Goal: Task Accomplishment & Management: Manage account settings

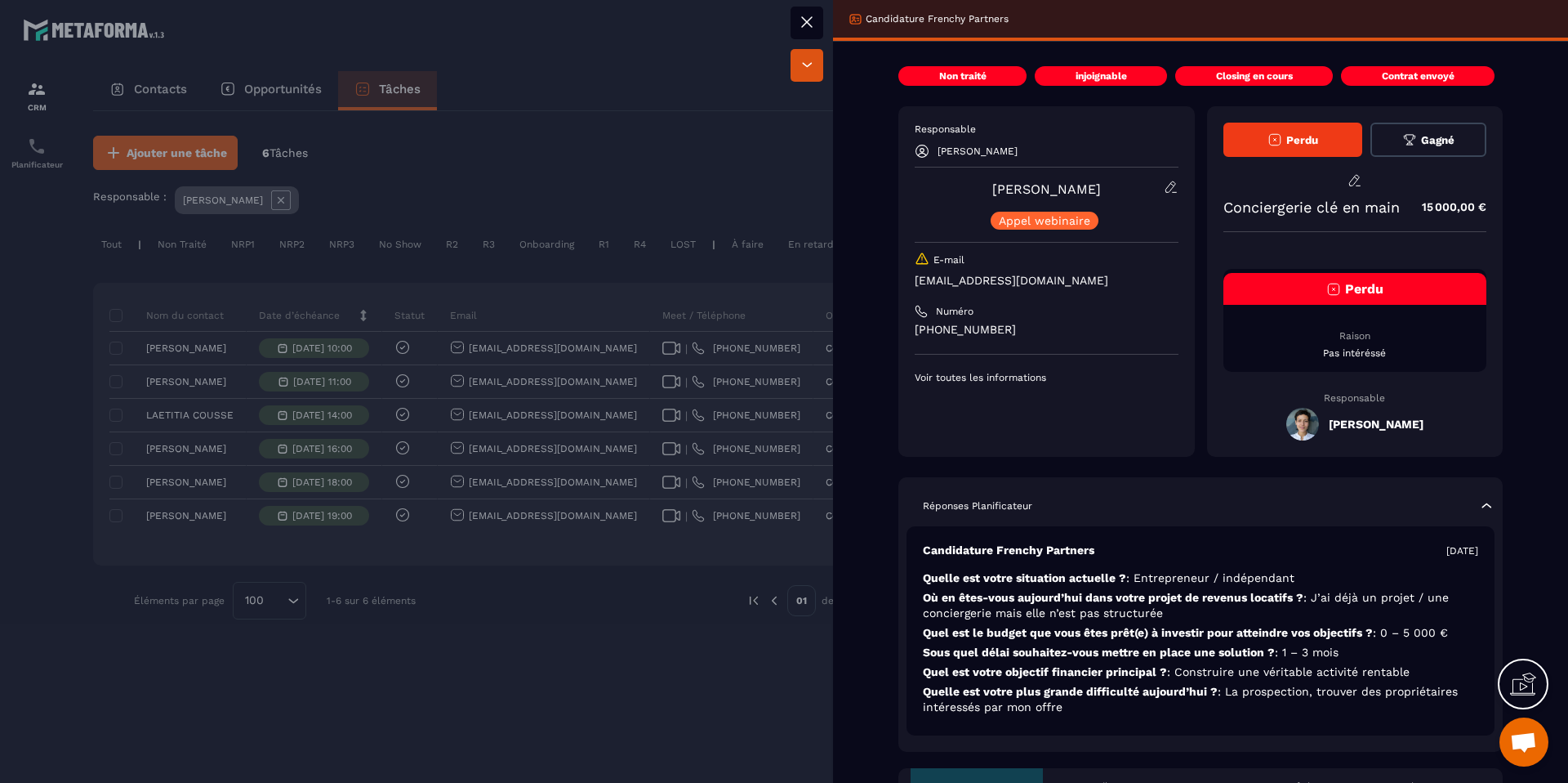
scroll to position [612, 0]
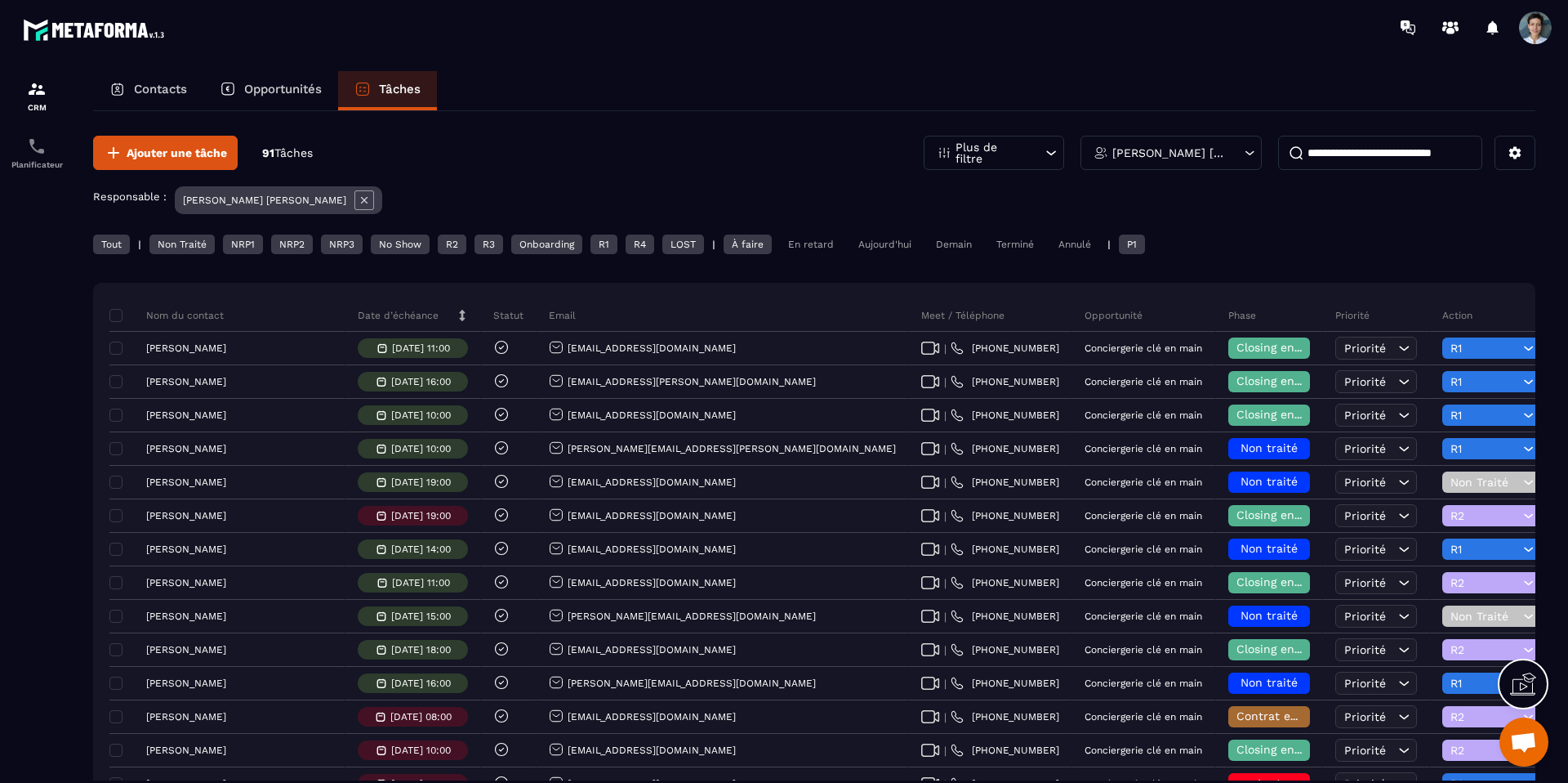
click at [873, 246] on div "Aujourd'hui" at bounding box center [885, 244] width 70 height 19
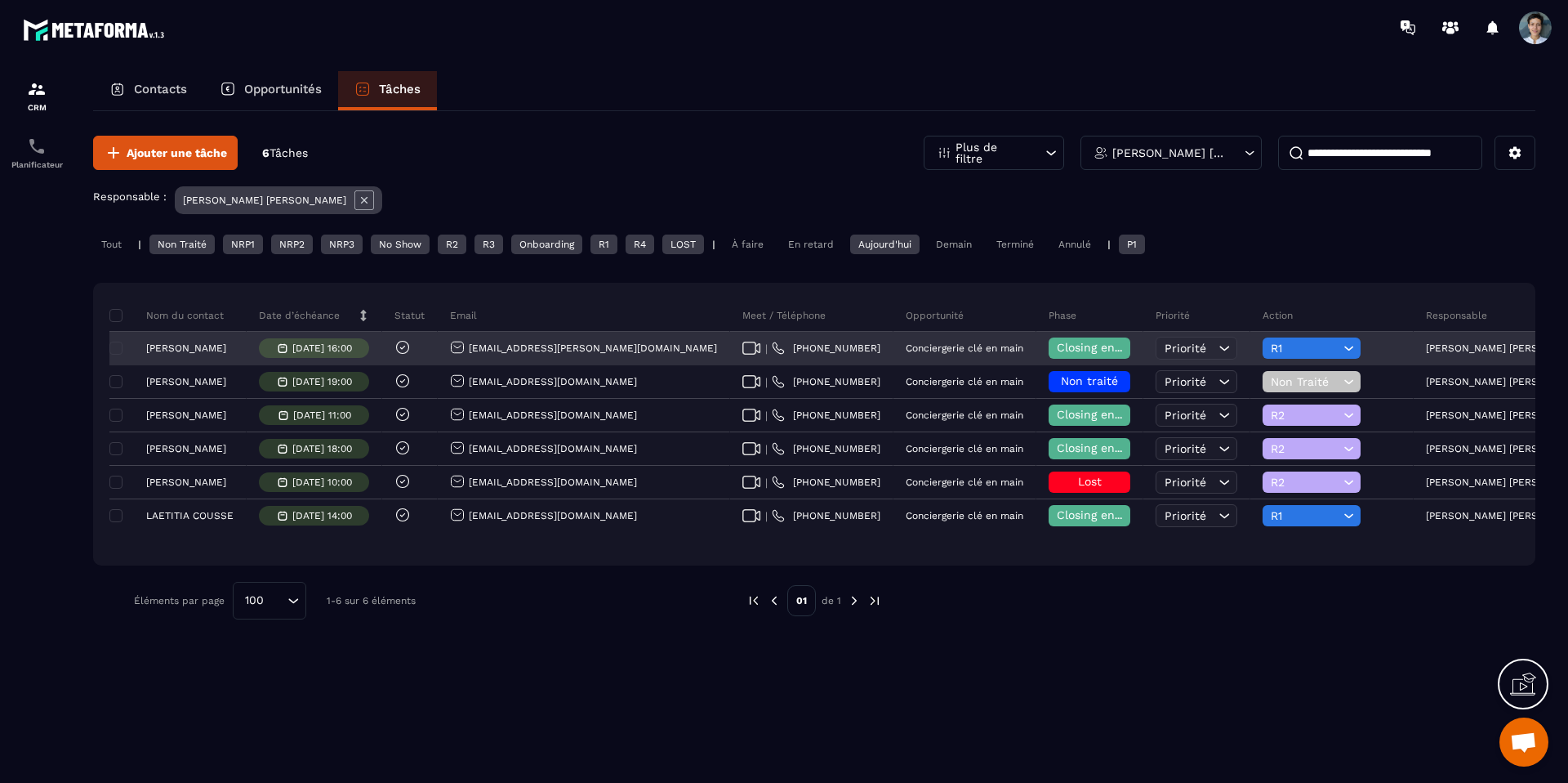
click at [188, 355] on div "[PERSON_NAME]" at bounding box center [178, 348] width 138 height 34
click at [192, 351] on p "[PERSON_NAME]" at bounding box center [186, 348] width 80 height 12
